Goal: Information Seeking & Learning: Learn about a topic

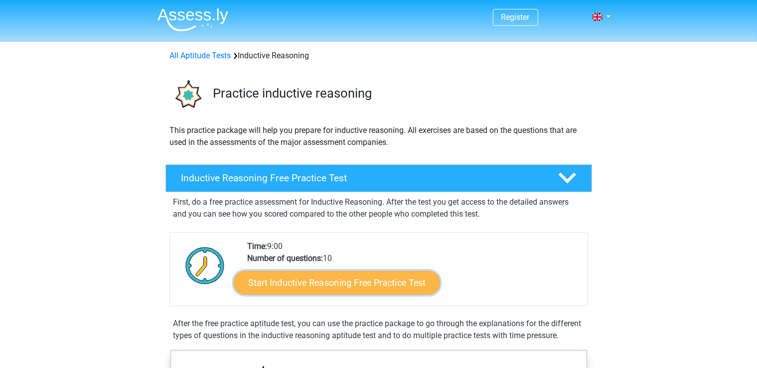
click at [358, 281] on link "Start Inductive Reasoning Free Practice Test" at bounding box center [337, 283] width 206 height 24
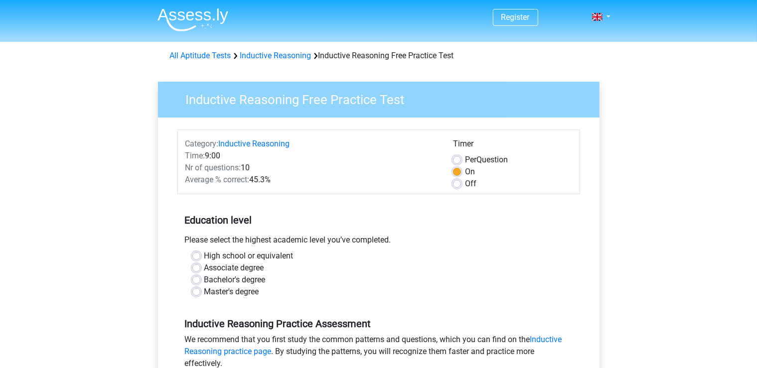
click at [228, 294] on label "Master's degree" at bounding box center [231, 292] width 55 height 12
click at [200, 294] on input "Master's degree" at bounding box center [196, 291] width 8 height 10
radio input "true"
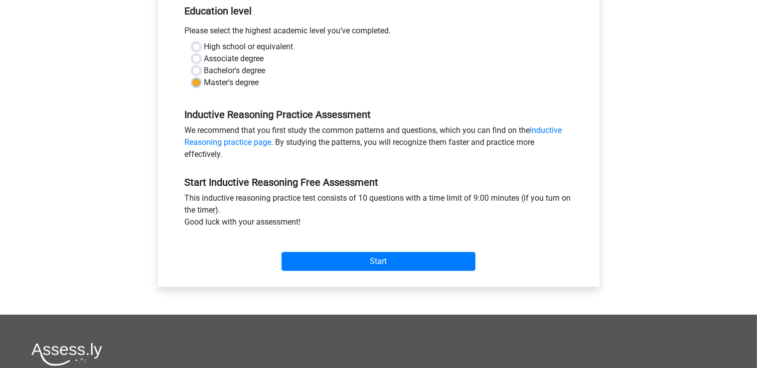
scroll to position [213, 0]
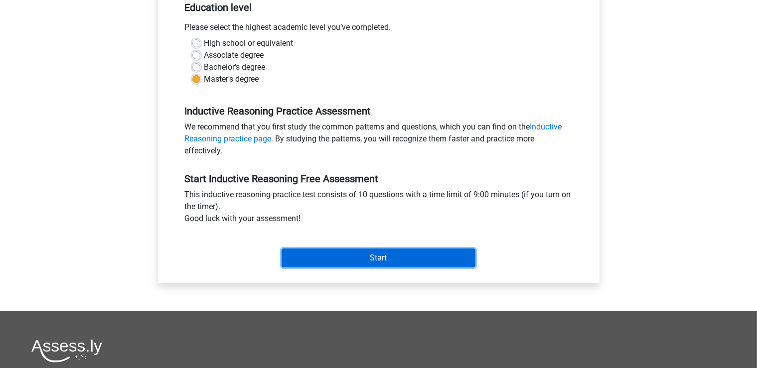
click at [376, 261] on input "Start" at bounding box center [379, 258] width 194 height 19
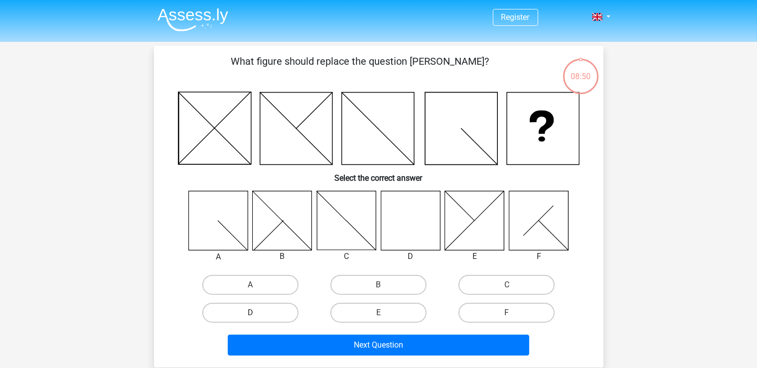
click at [264, 315] on label "D" at bounding box center [250, 313] width 96 height 20
click at [257, 315] on input "D" at bounding box center [253, 316] width 6 height 6
radio input "true"
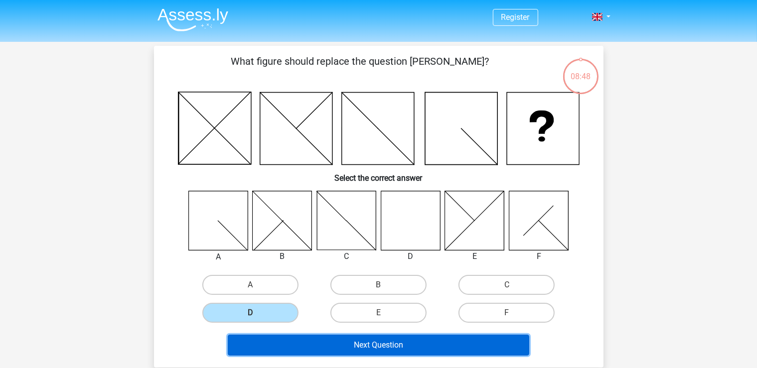
click at [287, 350] on button "Next Question" at bounding box center [378, 345] width 301 height 21
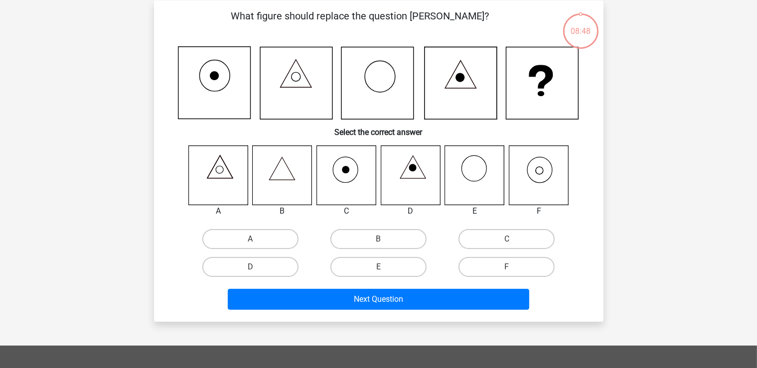
scroll to position [46, 0]
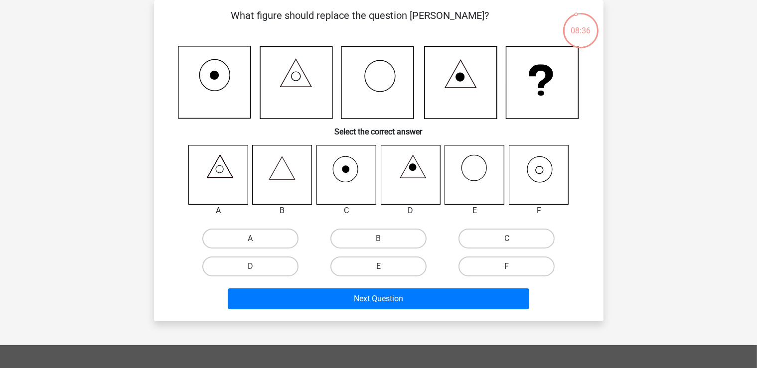
click at [500, 270] on label "F" at bounding box center [506, 267] width 96 height 20
click at [507, 270] on input "F" at bounding box center [510, 270] width 6 height 6
radio input "true"
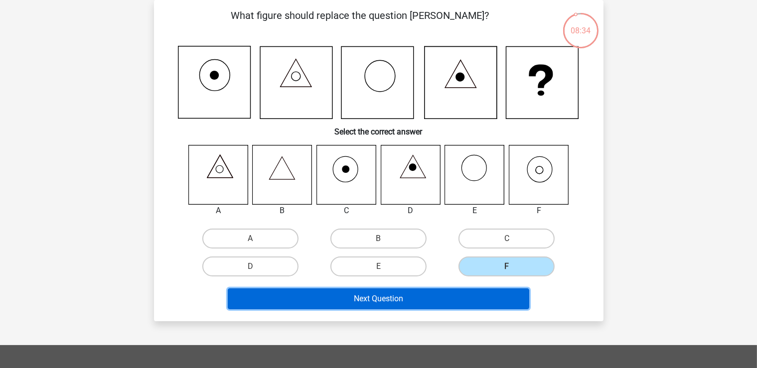
click at [469, 306] on button "Next Question" at bounding box center [378, 299] width 301 height 21
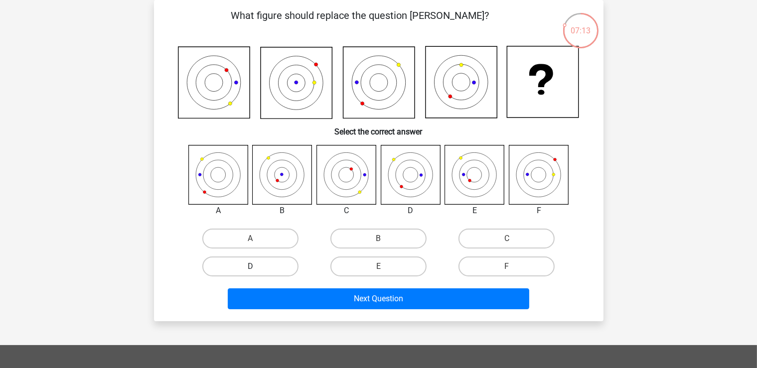
click at [256, 262] on label "D" at bounding box center [250, 267] width 96 height 20
click at [256, 267] on input "D" at bounding box center [253, 270] width 6 height 6
radio input "true"
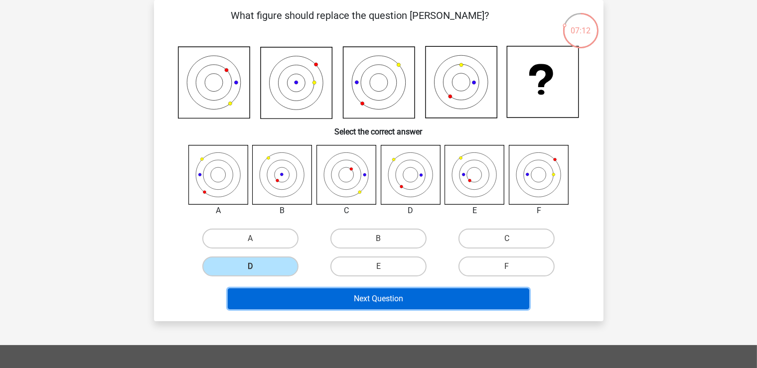
click at [322, 308] on button "Next Question" at bounding box center [378, 299] width 301 height 21
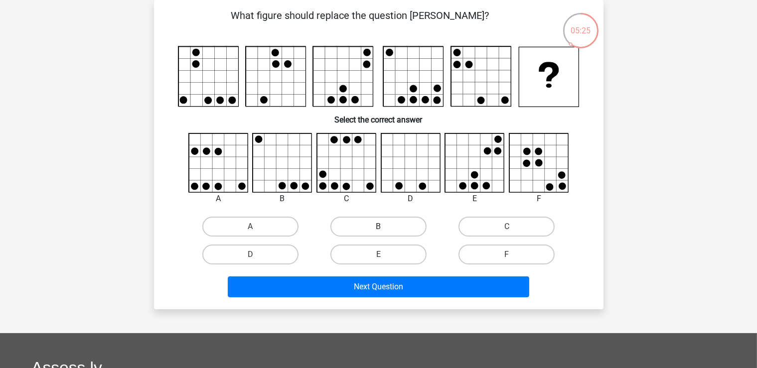
click at [345, 229] on label "B" at bounding box center [378, 227] width 96 height 20
click at [378, 229] on input "B" at bounding box center [381, 230] width 6 height 6
radio input "true"
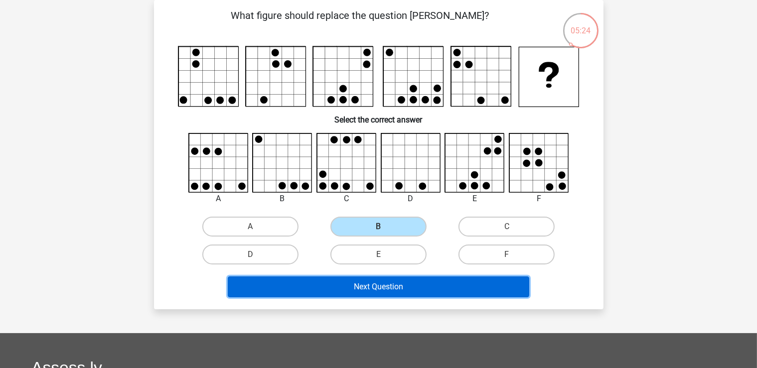
click at [325, 293] on button "Next Question" at bounding box center [378, 287] width 301 height 21
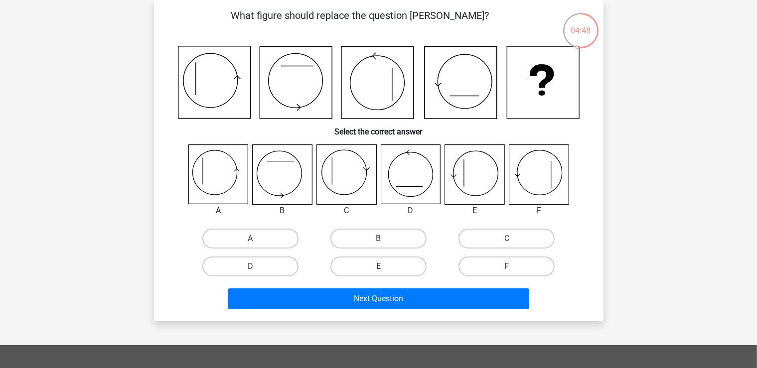
click at [387, 265] on label "E" at bounding box center [378, 267] width 96 height 20
click at [385, 267] on input "E" at bounding box center [381, 270] width 6 height 6
radio input "true"
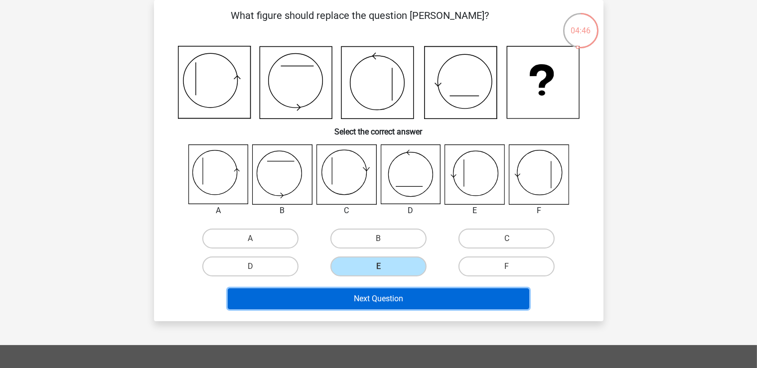
click at [394, 304] on button "Next Question" at bounding box center [378, 299] width 301 height 21
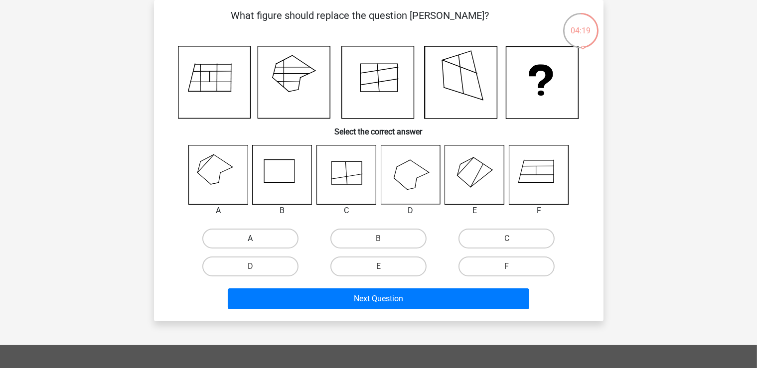
click at [233, 237] on label "A" at bounding box center [250, 239] width 96 height 20
click at [250, 239] on input "A" at bounding box center [253, 242] width 6 height 6
radio input "true"
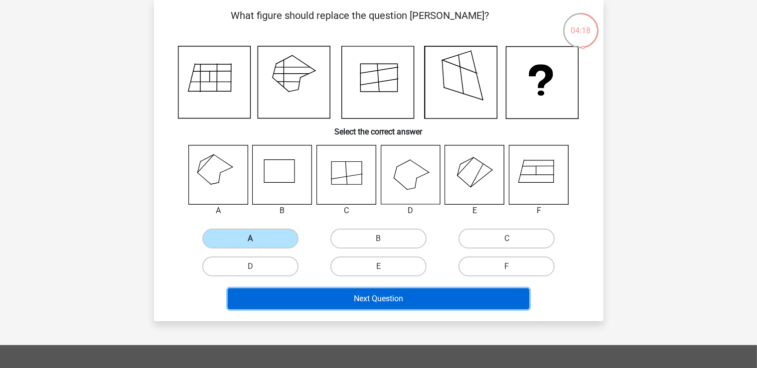
click at [303, 296] on button "Next Question" at bounding box center [378, 299] width 301 height 21
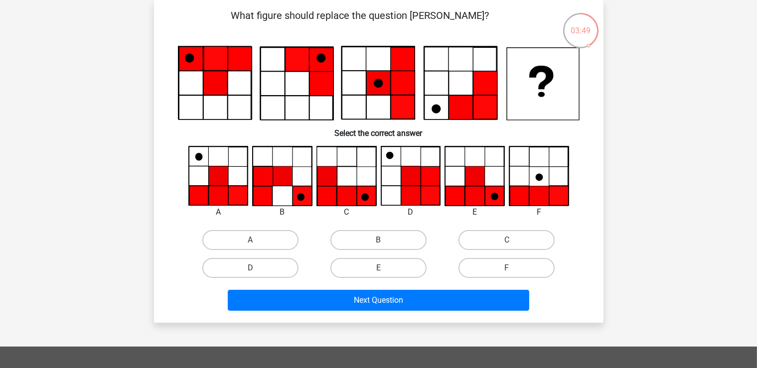
click at [380, 270] on input "E" at bounding box center [381, 271] width 6 height 6
radio input "true"
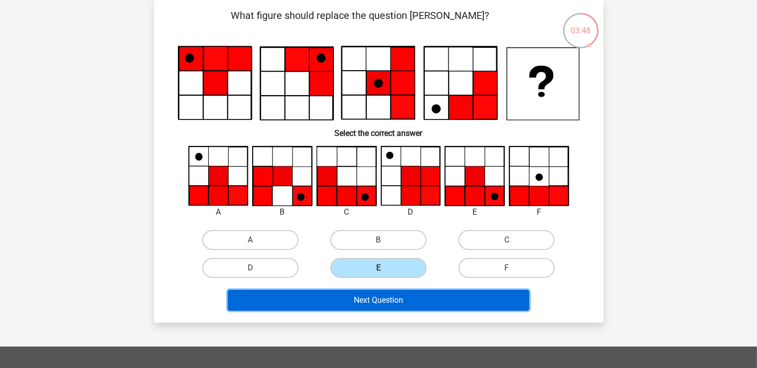
click at [376, 299] on button "Next Question" at bounding box center [378, 300] width 301 height 21
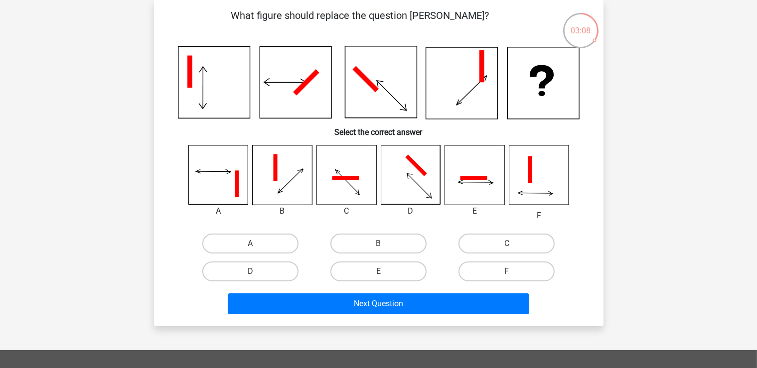
click at [270, 271] on label "D" at bounding box center [250, 272] width 96 height 20
click at [257, 272] on input "D" at bounding box center [253, 275] width 6 height 6
radio input "true"
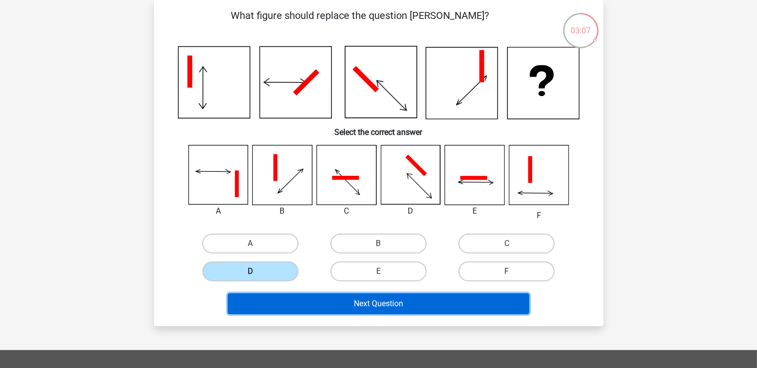
click at [315, 302] on button "Next Question" at bounding box center [378, 303] width 301 height 21
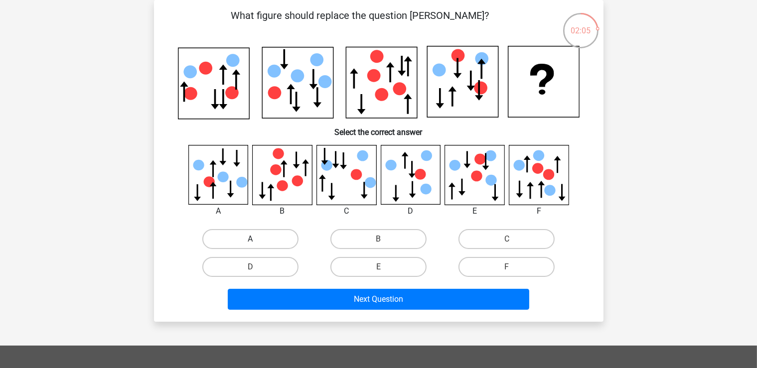
click at [245, 238] on label "A" at bounding box center [250, 239] width 96 height 20
click at [250, 239] on input "A" at bounding box center [253, 242] width 6 height 6
radio input "true"
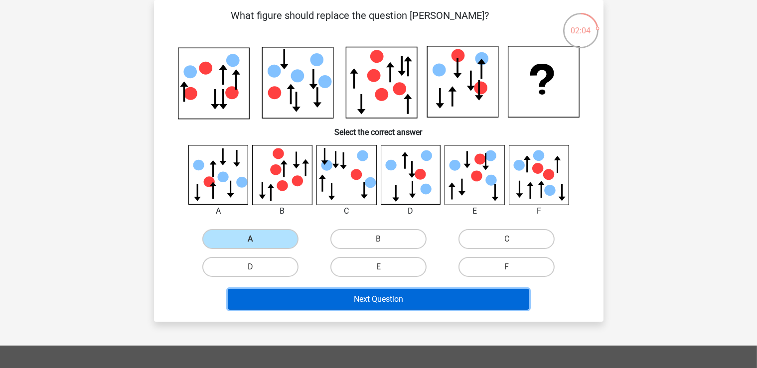
click at [304, 296] on button "Next Question" at bounding box center [378, 299] width 301 height 21
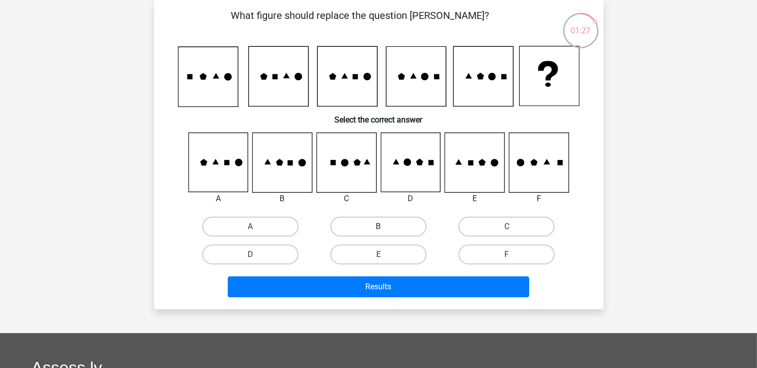
click at [359, 229] on label "B" at bounding box center [378, 227] width 96 height 20
click at [378, 229] on input "B" at bounding box center [381, 230] width 6 height 6
radio input "true"
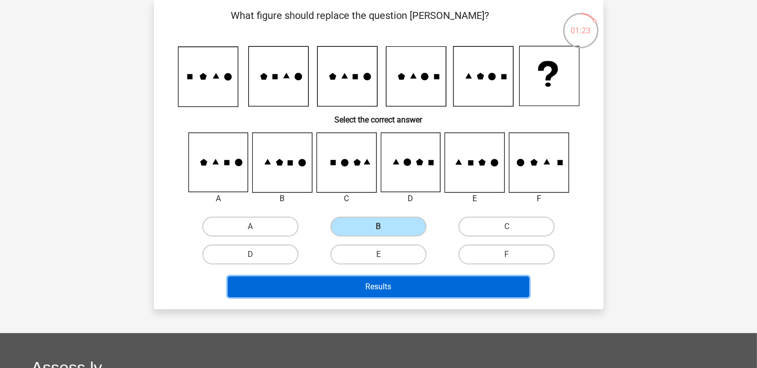
click at [338, 283] on button "Results" at bounding box center [378, 287] width 301 height 21
